Goal: Find specific page/section: Find specific page/section

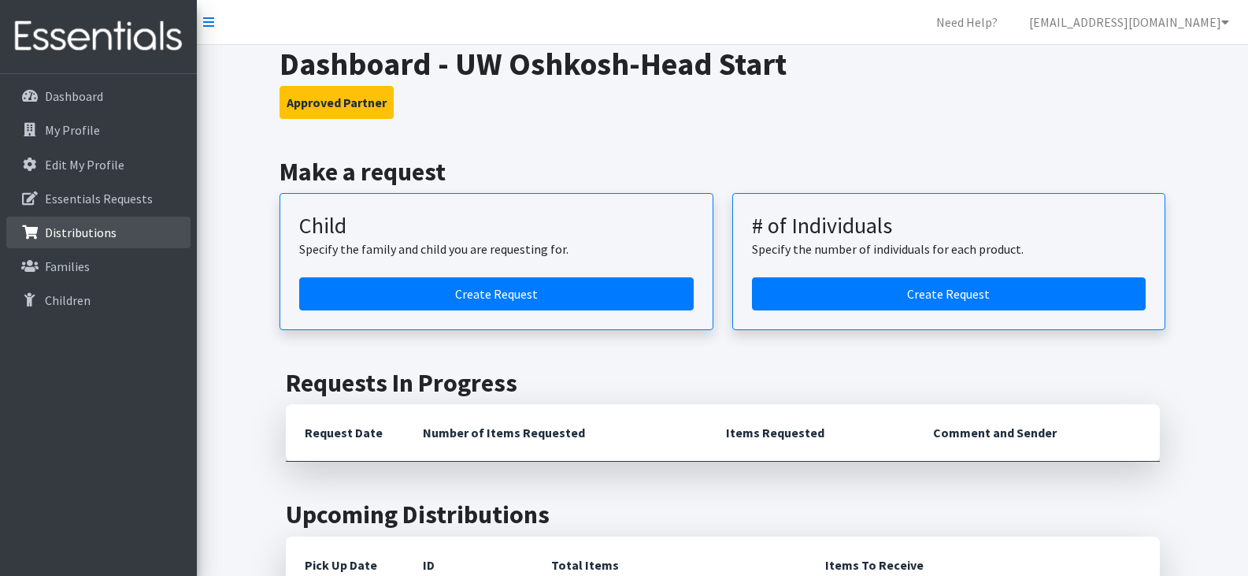
scroll to position [1, 0]
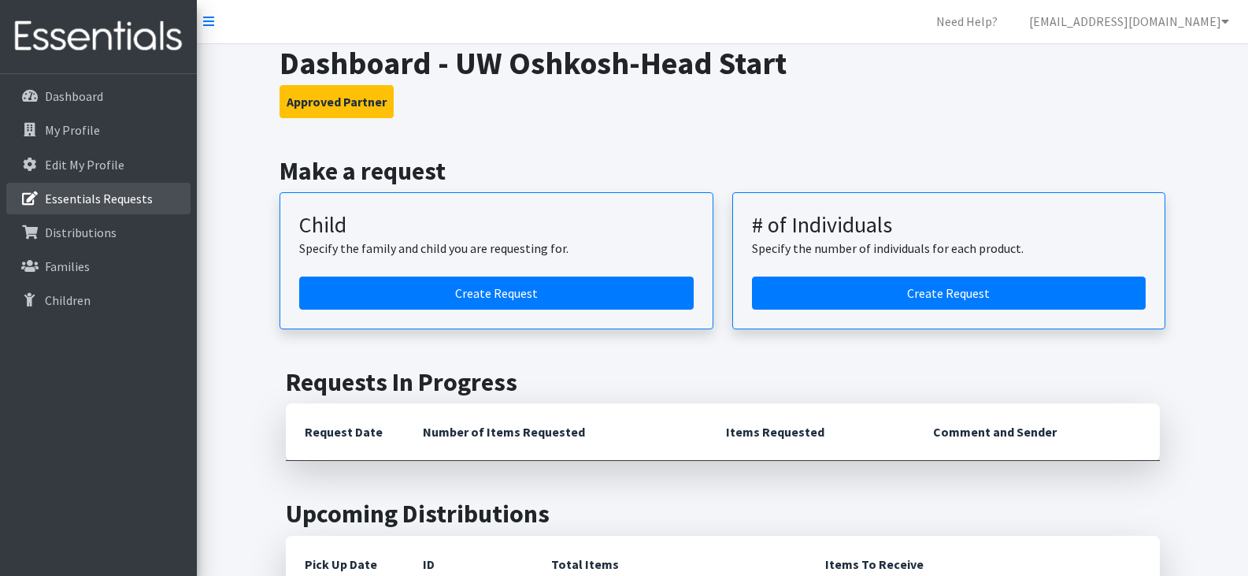
click at [112, 195] on p "Essentials Requests" at bounding box center [99, 199] width 108 height 16
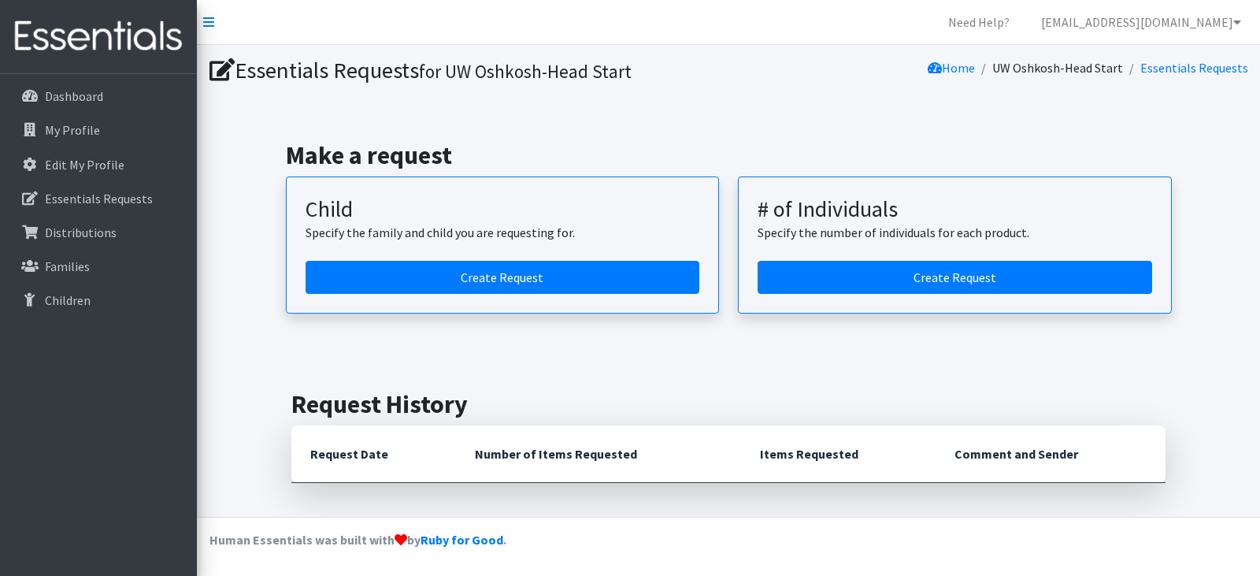
click at [142, 340] on div "Dashboard My Profile Edit My Profile Essentials Requests Distributions Families…" at bounding box center [98, 339] width 197 height 531
click at [94, 97] on p "Dashboard" at bounding box center [74, 96] width 58 height 16
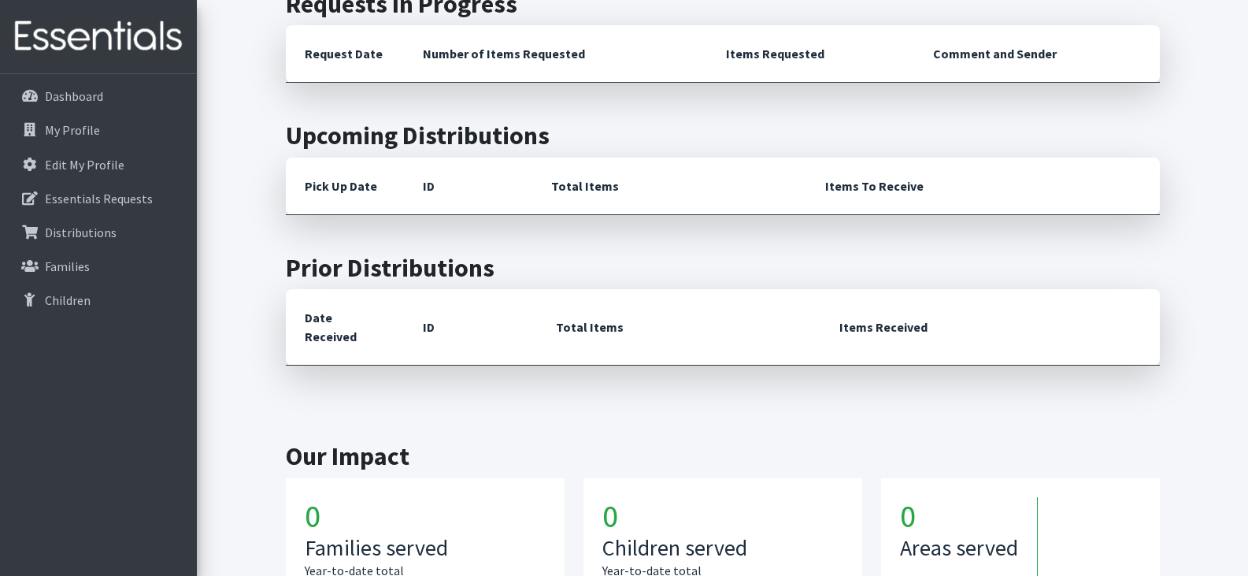
scroll to position [530, 0]
